Goal: Task Accomplishment & Management: Complete application form

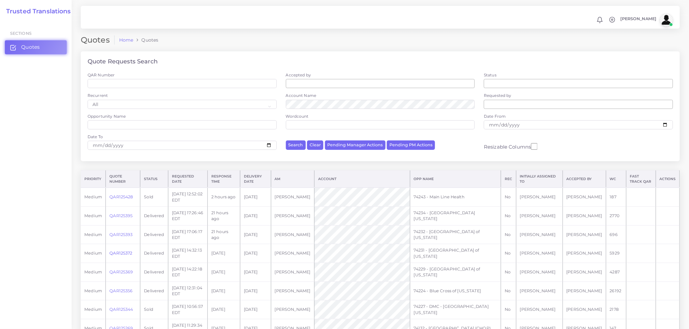
click at [121, 253] on link "QAR125372" at bounding box center [120, 253] width 23 height 5
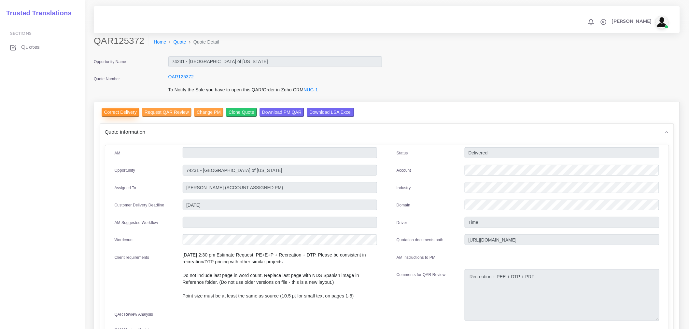
click at [125, 114] on input "Correct Delivery" at bounding box center [121, 112] width 38 height 9
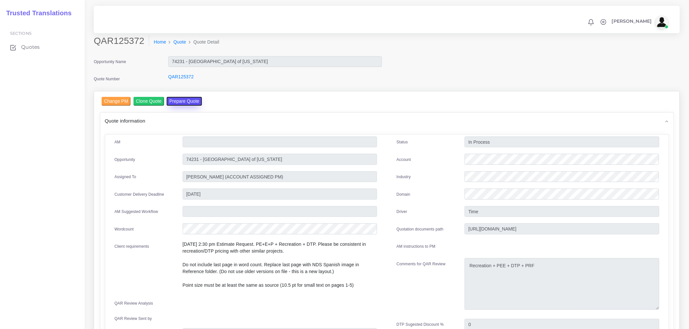
click at [175, 103] on button "Prepare Quote" at bounding box center [184, 101] width 35 height 9
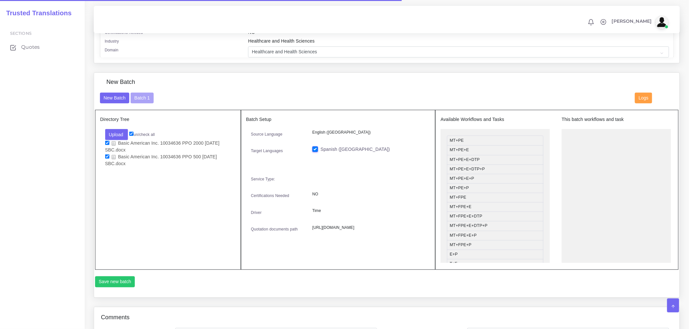
scroll to position [58, 0]
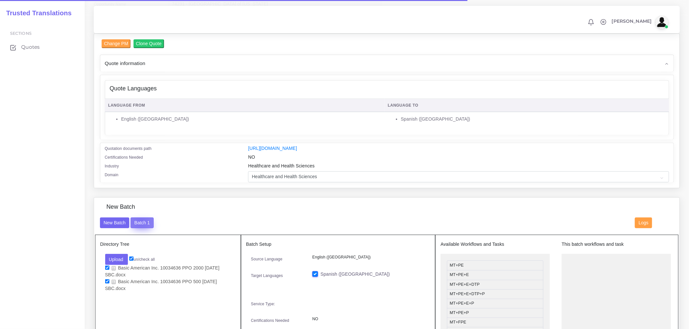
click at [140, 226] on button "Batch 1" at bounding box center [142, 223] width 23 height 11
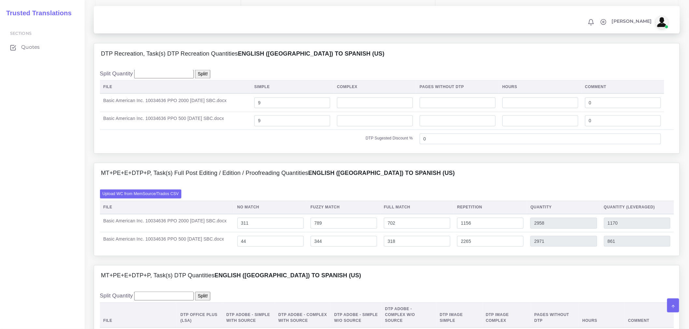
scroll to position [434, 0]
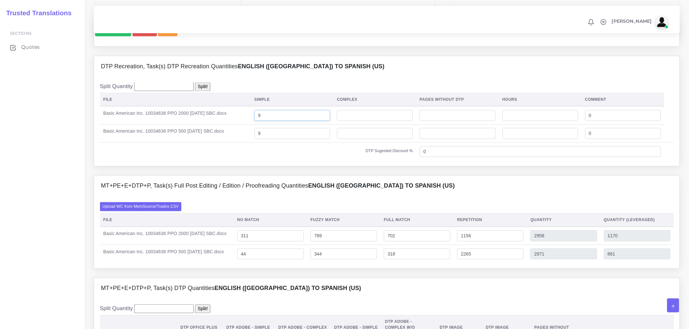
drag, startPoint x: 285, startPoint y: 136, endPoint x: 265, endPoint y: 133, distance: 19.7
click at [265, 125] on td "9" at bounding box center [292, 115] width 83 height 18
type input "8"
drag, startPoint x: 273, startPoint y: 151, endPoint x: 269, endPoint y: 151, distance: 4.2
click at [269, 139] on input "8" at bounding box center [292, 133] width 76 height 11
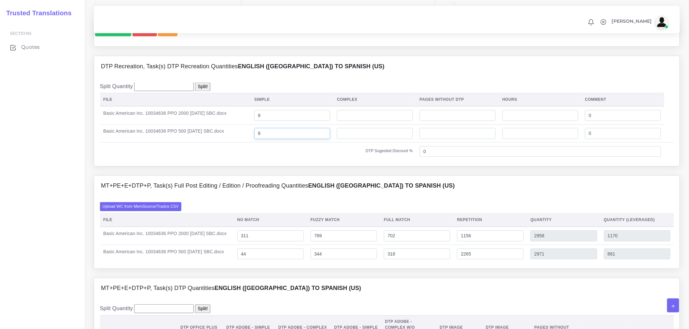
type input "8"
click at [269, 167] on div "Split Quantity Split! File Simple Complex Pages Without DTP Hours Comment 8 0 8…" at bounding box center [386, 121] width 585 height 89
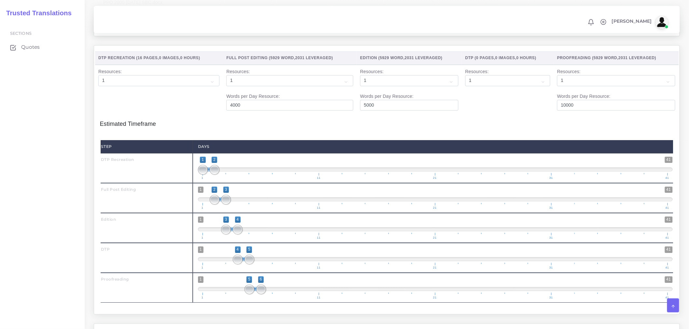
scroll to position [938, 0]
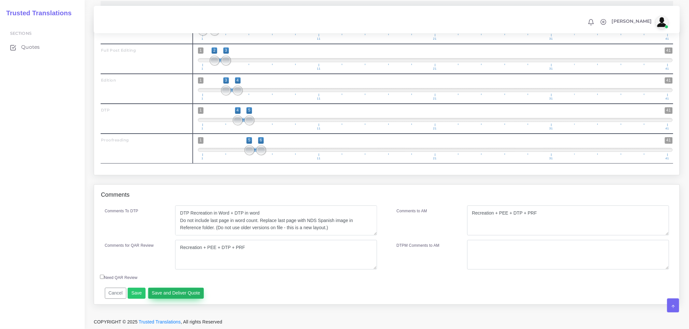
click at [187, 292] on button "Save and Deliver Quote" at bounding box center [176, 293] width 56 height 11
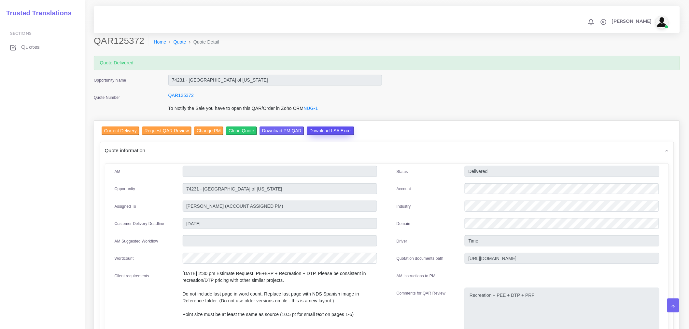
click at [337, 131] on input "Download LSA Excel" at bounding box center [331, 131] width 48 height 9
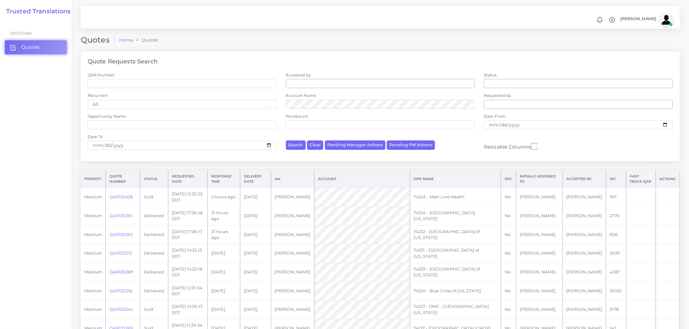
click at [131, 275] on link "QAR125369" at bounding box center [120, 272] width 23 height 5
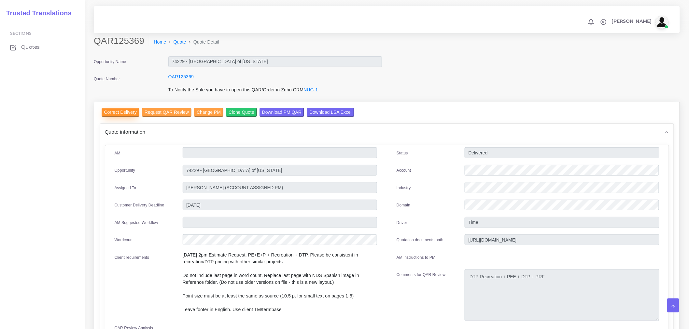
click at [121, 114] on input "Correct Delivery" at bounding box center [121, 112] width 38 height 9
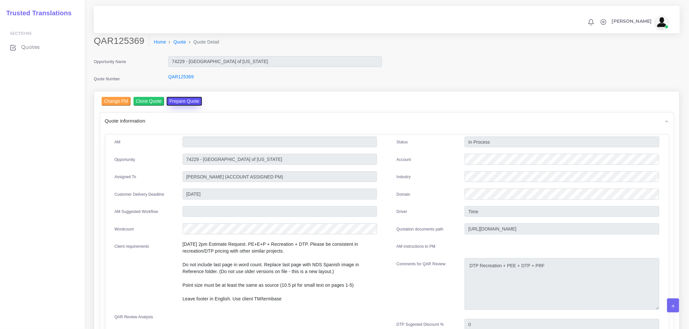
click at [181, 101] on button "Prepare Quote" at bounding box center [184, 101] width 35 height 9
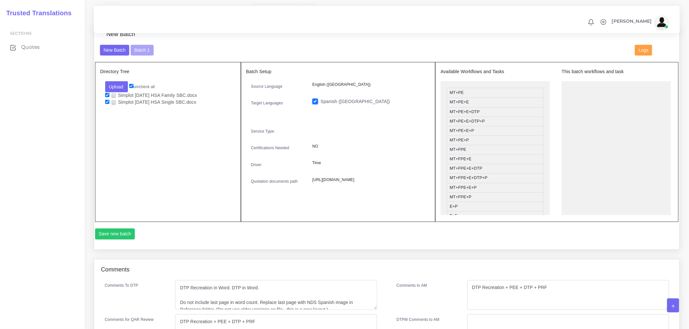
scroll to position [94, 0]
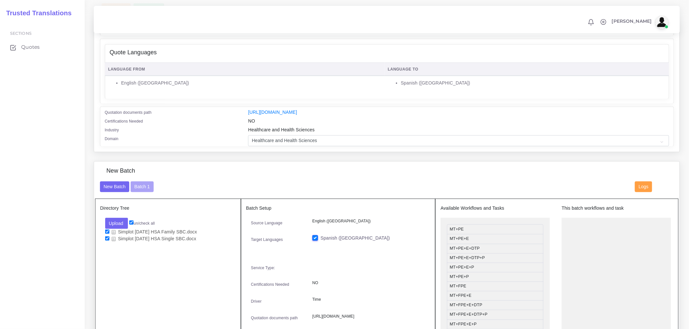
click at [145, 182] on div "New Batch" at bounding box center [387, 175] width 584 height 14
click at [146, 190] on button "Batch 1" at bounding box center [142, 187] width 23 height 11
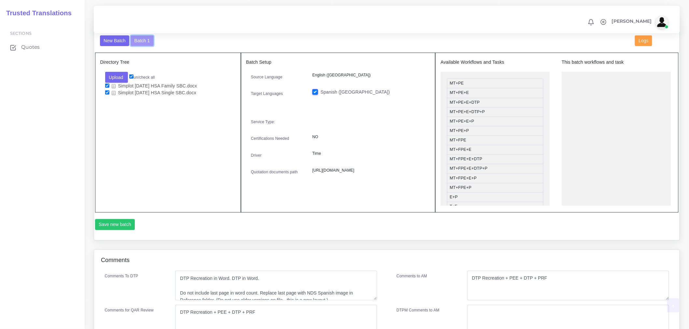
scroll to position [311, 0]
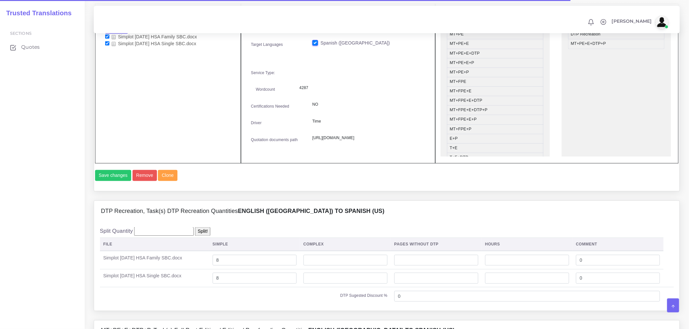
scroll to position [398, 0]
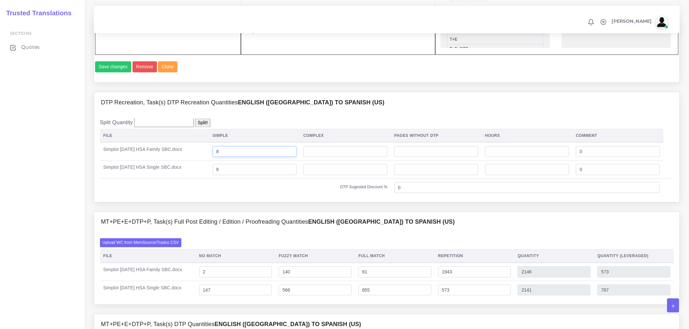
drag, startPoint x: 245, startPoint y: 172, endPoint x: 182, endPoint y: 168, distance: 62.6
click at [182, 161] on tr "Simplot 1.1.26 HSA Family SBC.docx 8 0" at bounding box center [387, 152] width 574 height 18
type input "7"
drag, startPoint x: 228, startPoint y: 185, endPoint x: 184, endPoint y: 193, distance: 44.7
click at [184, 179] on tr "Simplot 1.1.26 HSA Single SBC.docx 8 0" at bounding box center [387, 170] width 574 height 18
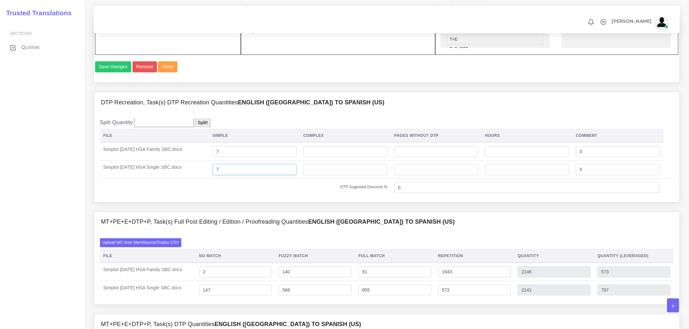
type input "7"
click at [184, 179] on td "Simplot 1.1.26 HSA Single SBC.docx" at bounding box center [154, 170] width 109 height 18
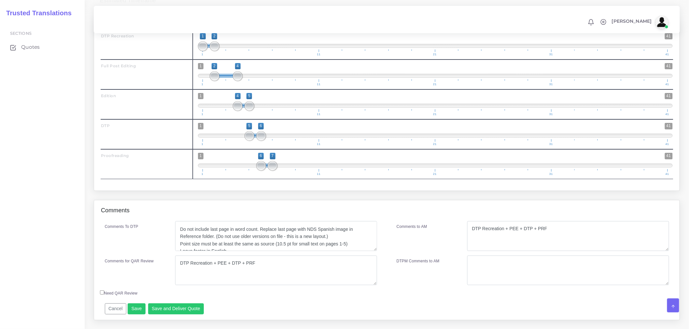
scroll to position [21, 0]
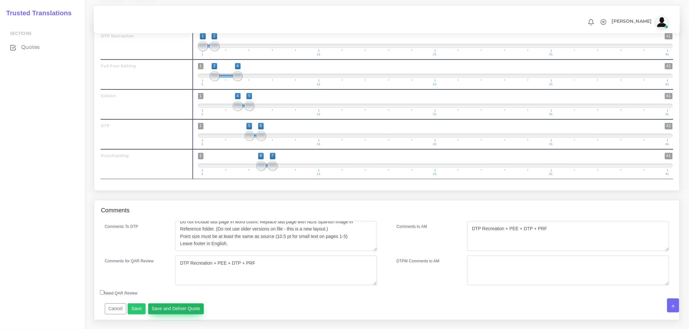
click at [176, 315] on button "Save and Deliver Quote" at bounding box center [176, 309] width 56 height 11
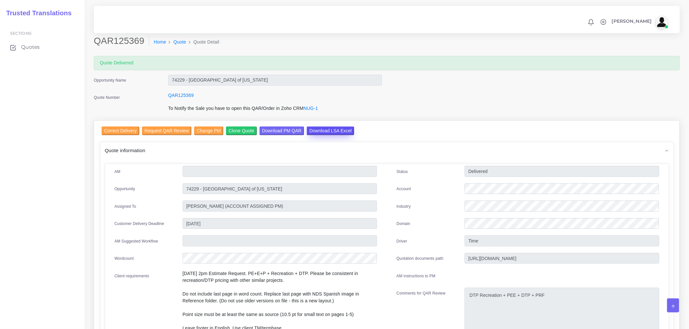
click at [333, 129] on input "Download LSA Excel" at bounding box center [331, 131] width 48 height 9
click at [120, 129] on input "Correct Delivery" at bounding box center [121, 131] width 38 height 9
click at [369, 92] on div "QAR125369" at bounding box center [274, 98] width 223 height 13
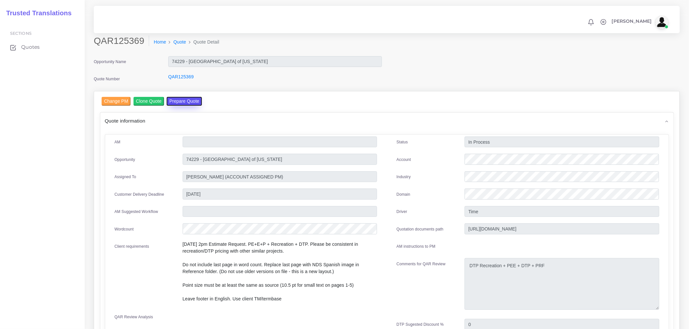
click at [178, 102] on button "Prepare Quote" at bounding box center [184, 101] width 35 height 9
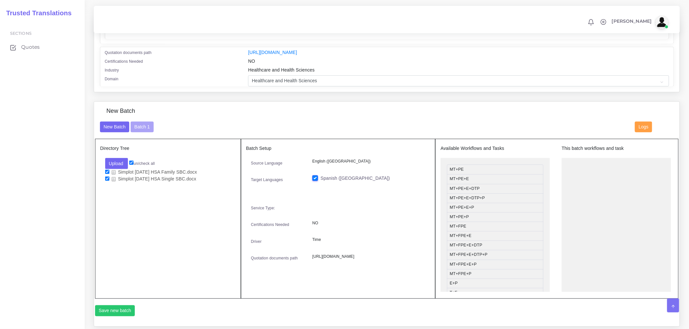
scroll to position [58, 0]
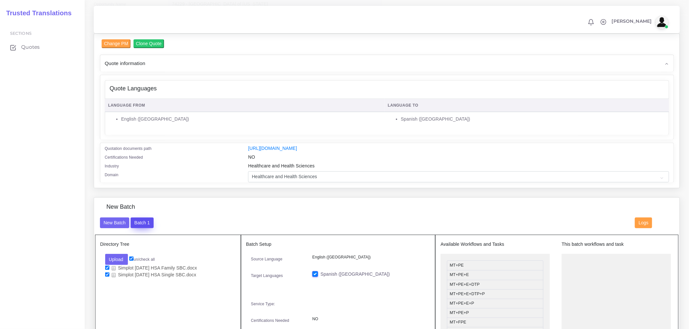
click at [147, 223] on button "Batch 1" at bounding box center [142, 223] width 23 height 11
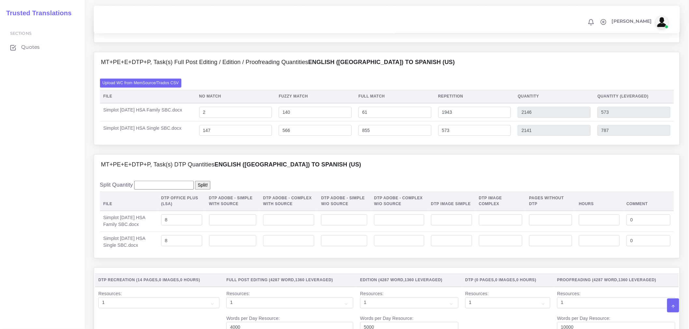
scroll to position [653, 0]
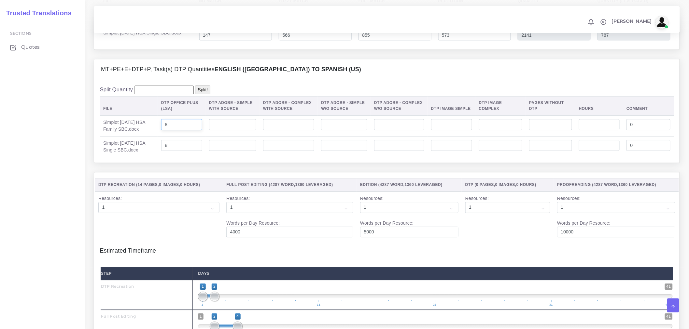
drag, startPoint x: 179, startPoint y: 146, endPoint x: 117, endPoint y: 144, distance: 61.9
click at [117, 137] on tr "Simplot 1.1.26 HSA Family SBC.docx 8 0" at bounding box center [387, 126] width 574 height 21
type input "7"
drag, startPoint x: 170, startPoint y: 164, endPoint x: 151, endPoint y: 165, distance: 19.3
click at [151, 157] on tr "Simplot 1.1.26 HSA Single SBC.docx 8 0" at bounding box center [387, 146] width 574 height 21
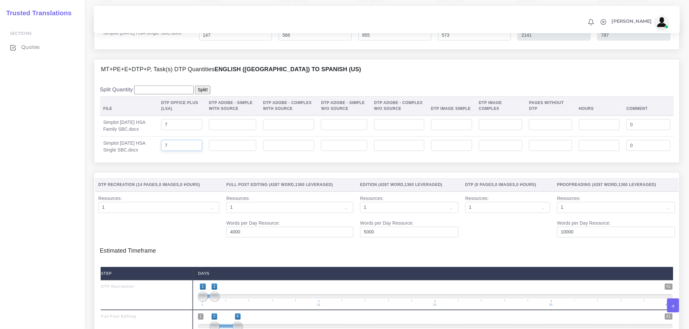
type input "7"
click at [151, 157] on td "Simplot 1.1.26 HSA Single SBC.docx" at bounding box center [129, 146] width 58 height 21
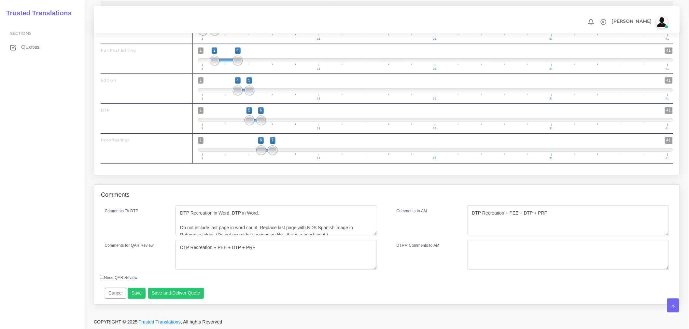
scroll to position [938, 0]
click at [188, 297] on button "Save and Deliver Quote" at bounding box center [176, 293] width 56 height 11
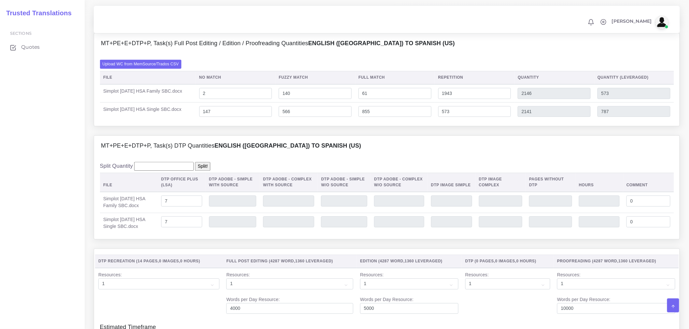
scroll to position [396, 0]
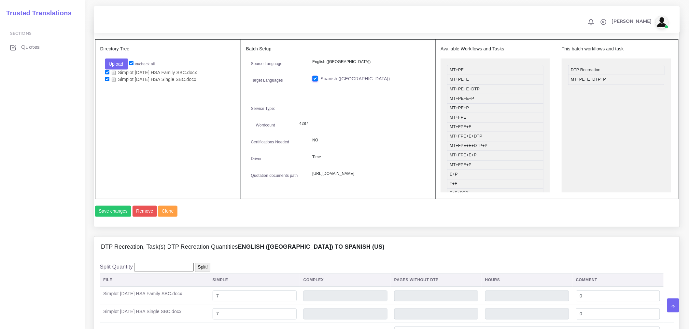
scroll to position [143, 0]
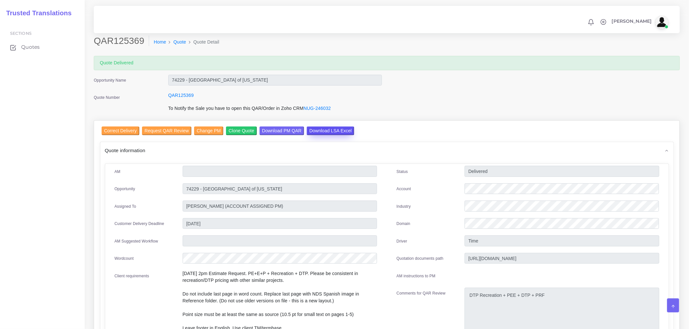
click at [324, 130] on input "Download LSA Excel" at bounding box center [331, 131] width 48 height 9
click at [182, 45] on link "Quote" at bounding box center [179, 42] width 13 height 7
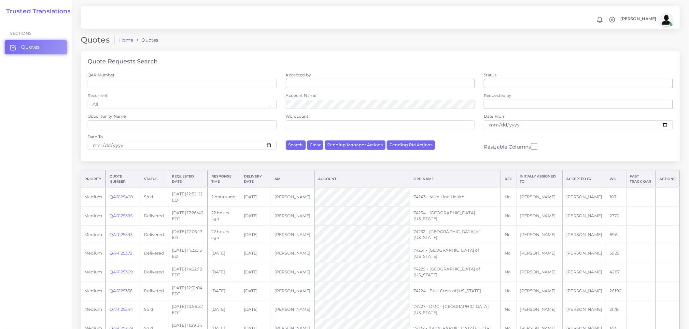
click at [118, 255] on link "QAR125372" at bounding box center [120, 253] width 23 height 5
click at [118, 254] on link "QAR125372" at bounding box center [120, 253] width 23 height 5
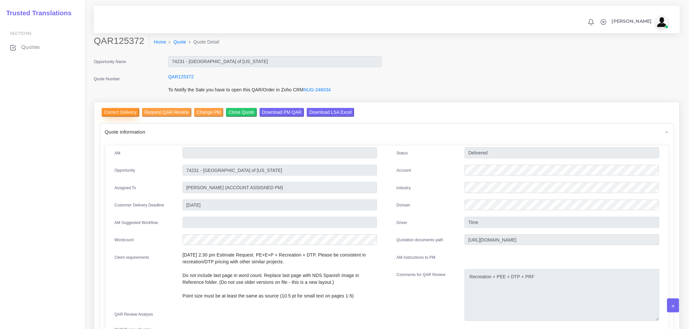
click at [118, 108] on input "Correct Delivery" at bounding box center [121, 112] width 38 height 9
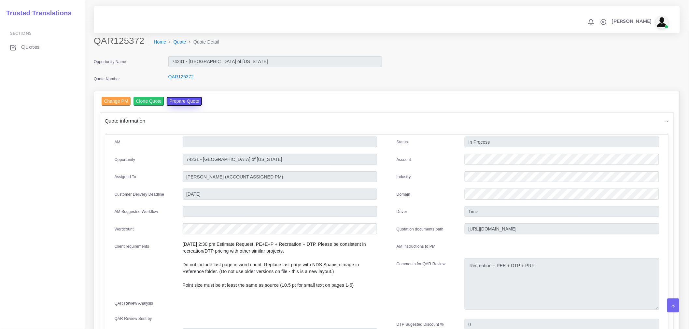
click at [194, 103] on button "Prepare Quote" at bounding box center [184, 101] width 35 height 9
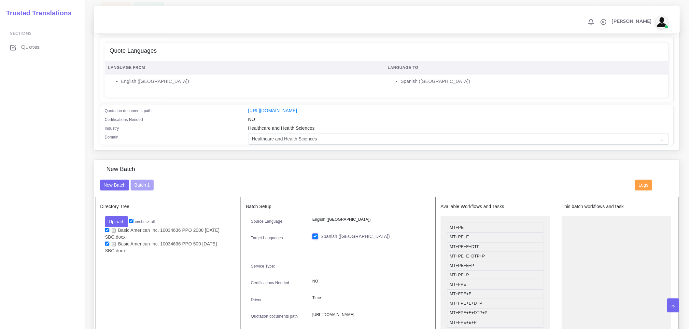
scroll to position [94, 0]
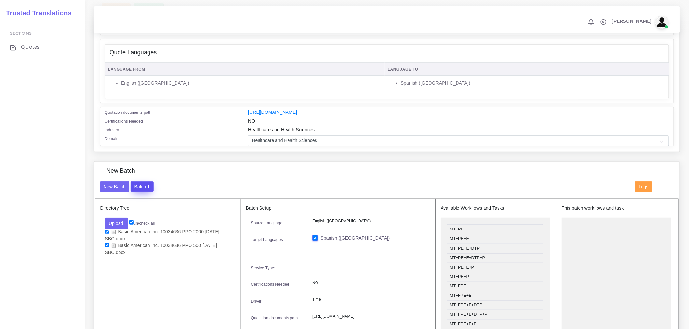
click at [146, 193] on button "Batch 1" at bounding box center [142, 187] width 23 height 11
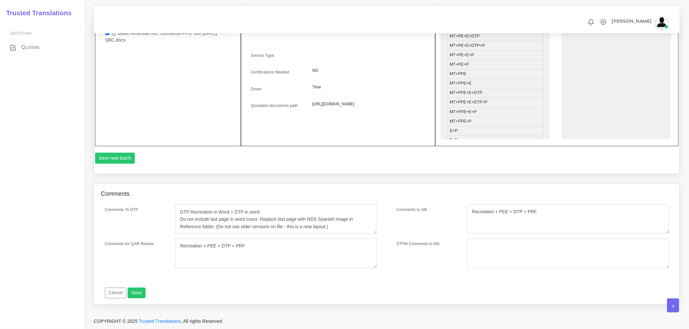
scroll to position [58, 0]
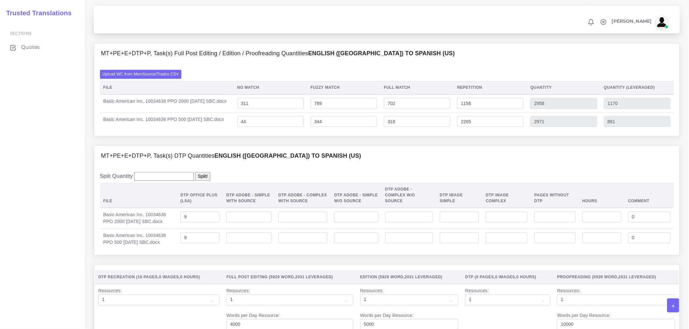
scroll to position [651, 0]
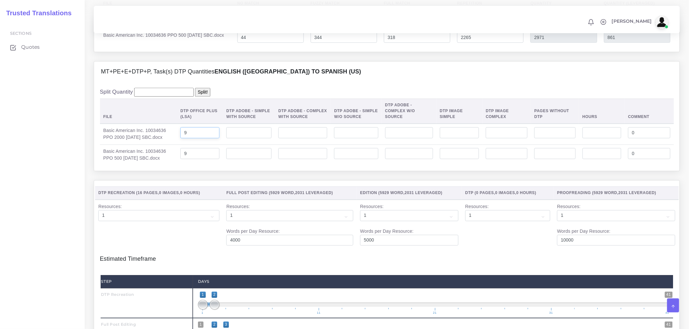
drag, startPoint x: 191, startPoint y: 144, endPoint x: 177, endPoint y: 141, distance: 14.6
click at [177, 141] on tr "Basic American Inc. 10034636 PPO 2000 January 2026 SBC.docx 9 0" at bounding box center [387, 134] width 574 height 21
type input "8"
drag, startPoint x: 204, startPoint y: 168, endPoint x: 164, endPoint y: 161, distance: 40.3
click at [164, 161] on tr "Basic American Inc. 10034636 PPO 500 January 2026 SBC.docx 9 0" at bounding box center [387, 154] width 574 height 21
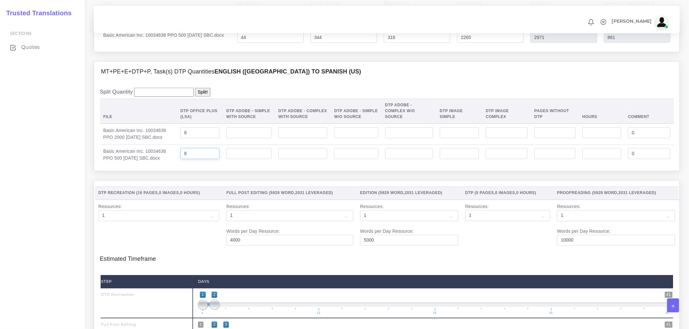
type input "8"
click at [204, 200] on th "DTP Recreation ( 16 Pages , 0 Images , 0 Hours )" at bounding box center [159, 192] width 128 height 13
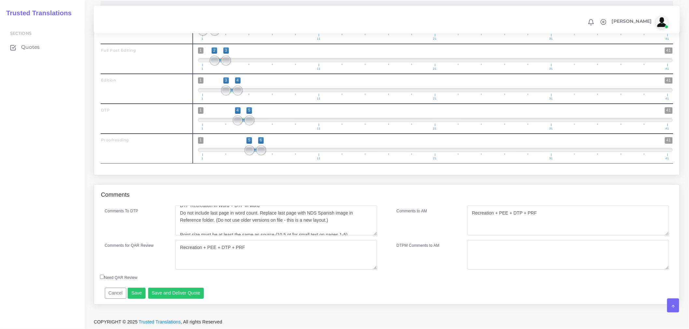
scroll to position [14, 0]
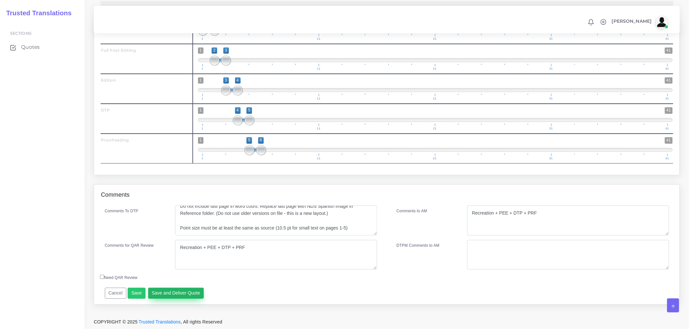
click at [186, 292] on button "Save and Deliver Quote" at bounding box center [176, 293] width 56 height 11
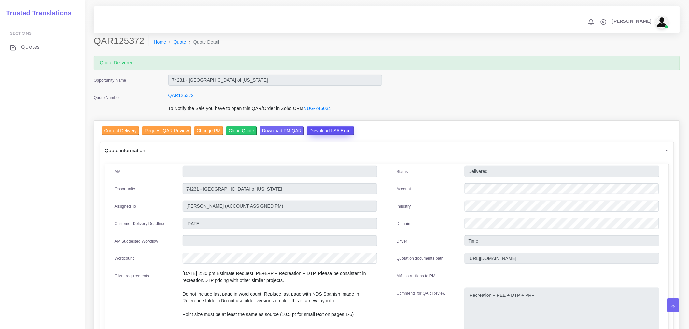
click at [322, 134] on input "Download LSA Excel" at bounding box center [331, 131] width 48 height 9
